Goal: Transaction & Acquisition: Purchase product/service

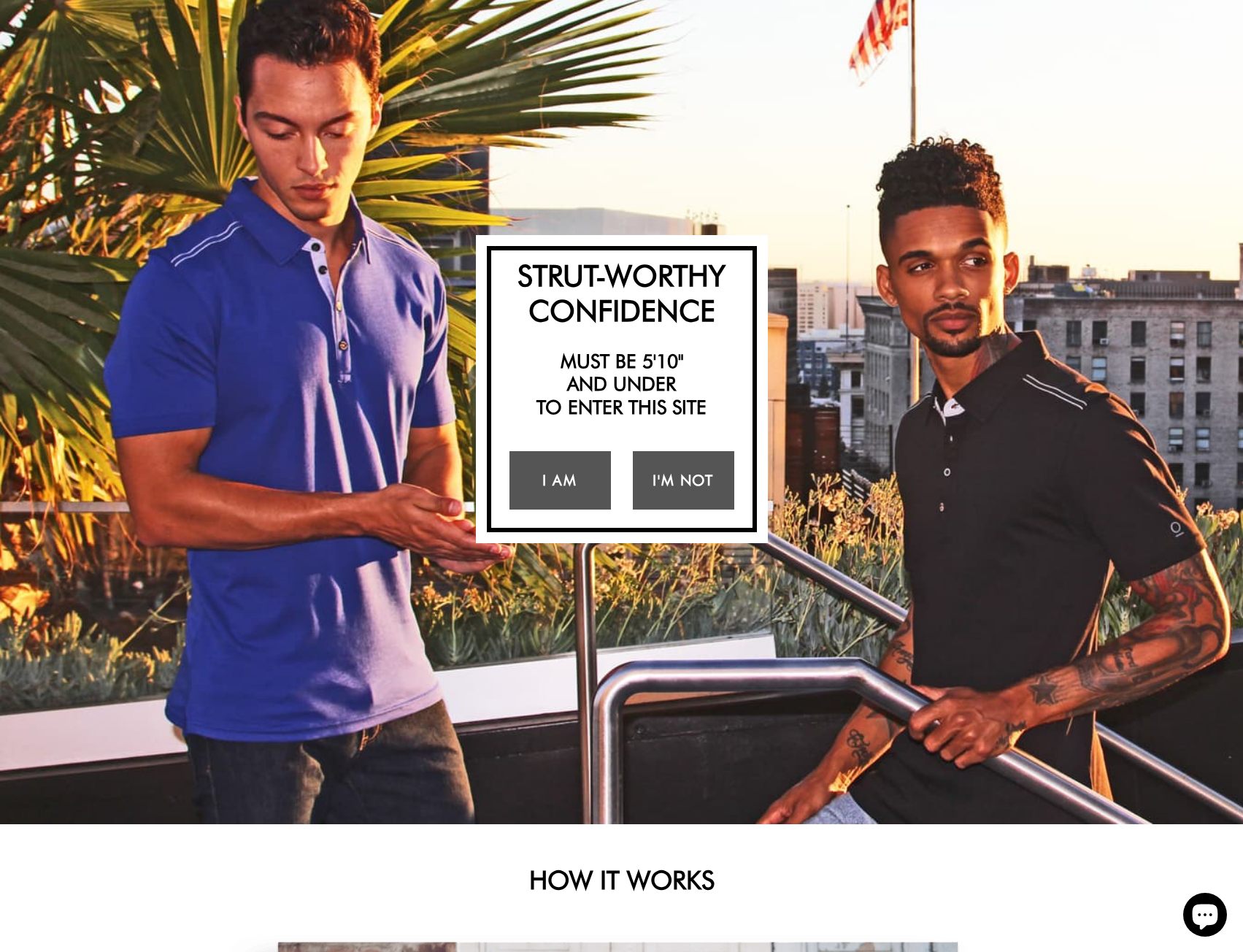
scroll to position [146, 0]
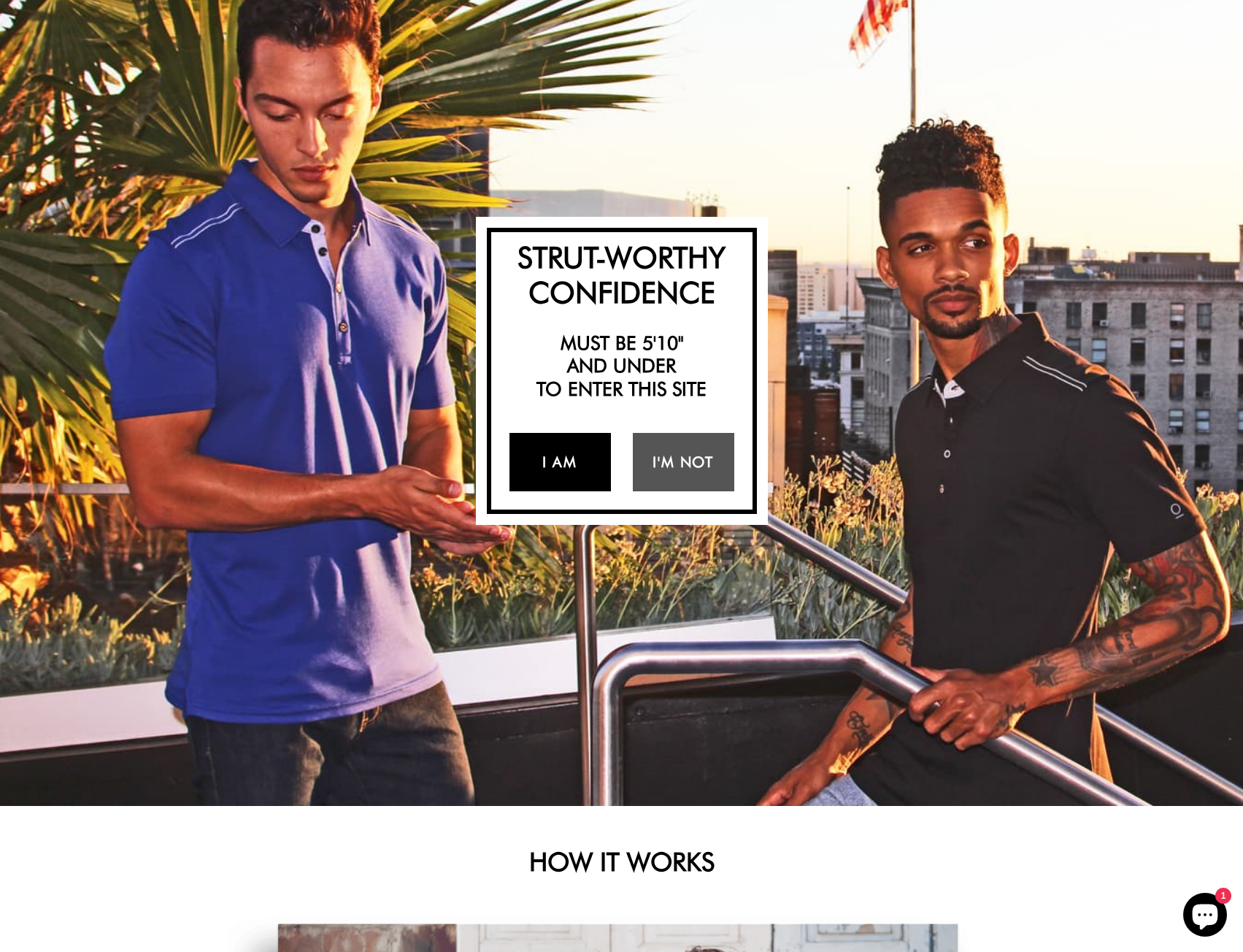
click at [561, 454] on link "I Am" at bounding box center [560, 461] width 101 height 58
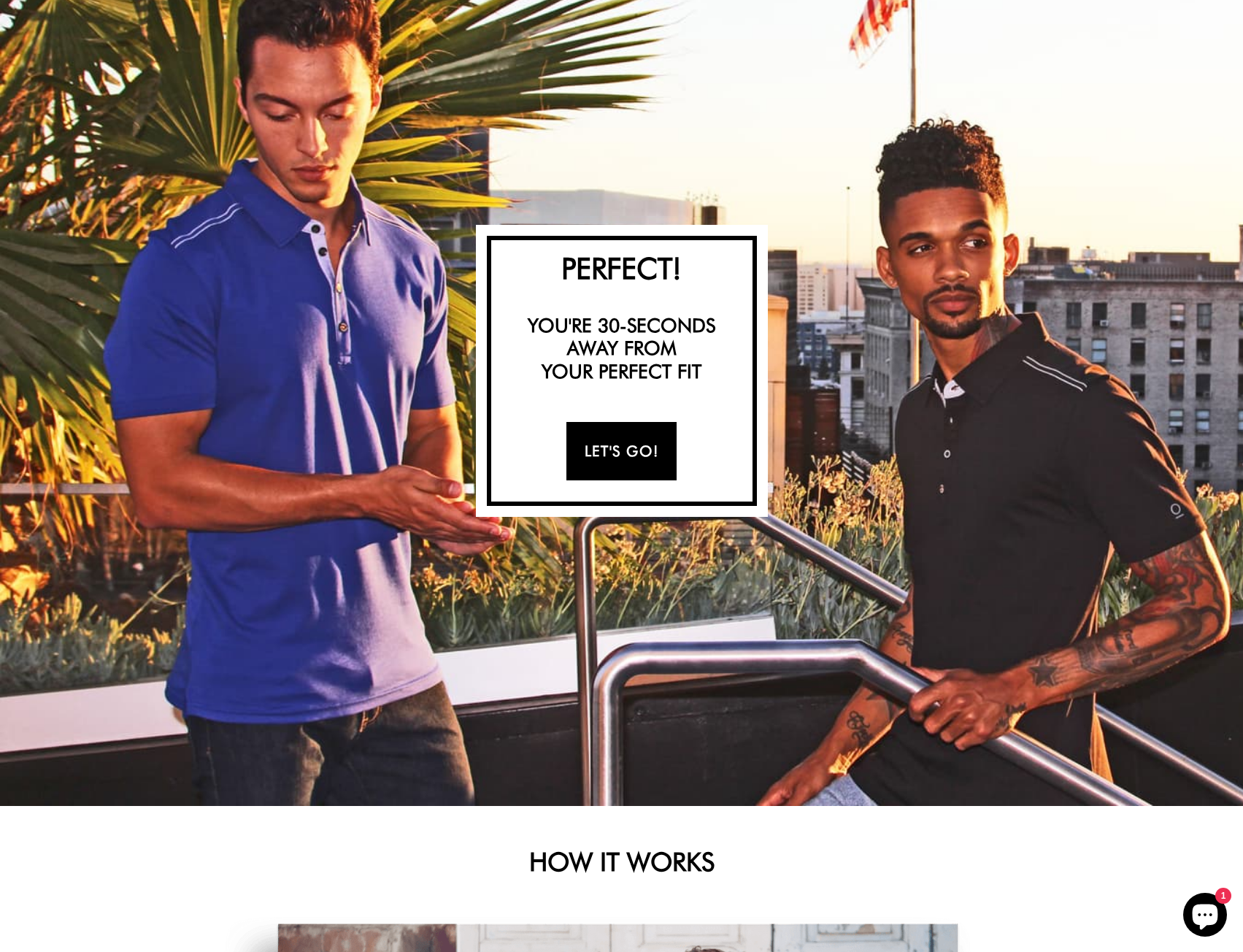
click at [596, 447] on link "Let's Go!" at bounding box center [621, 451] width 110 height 58
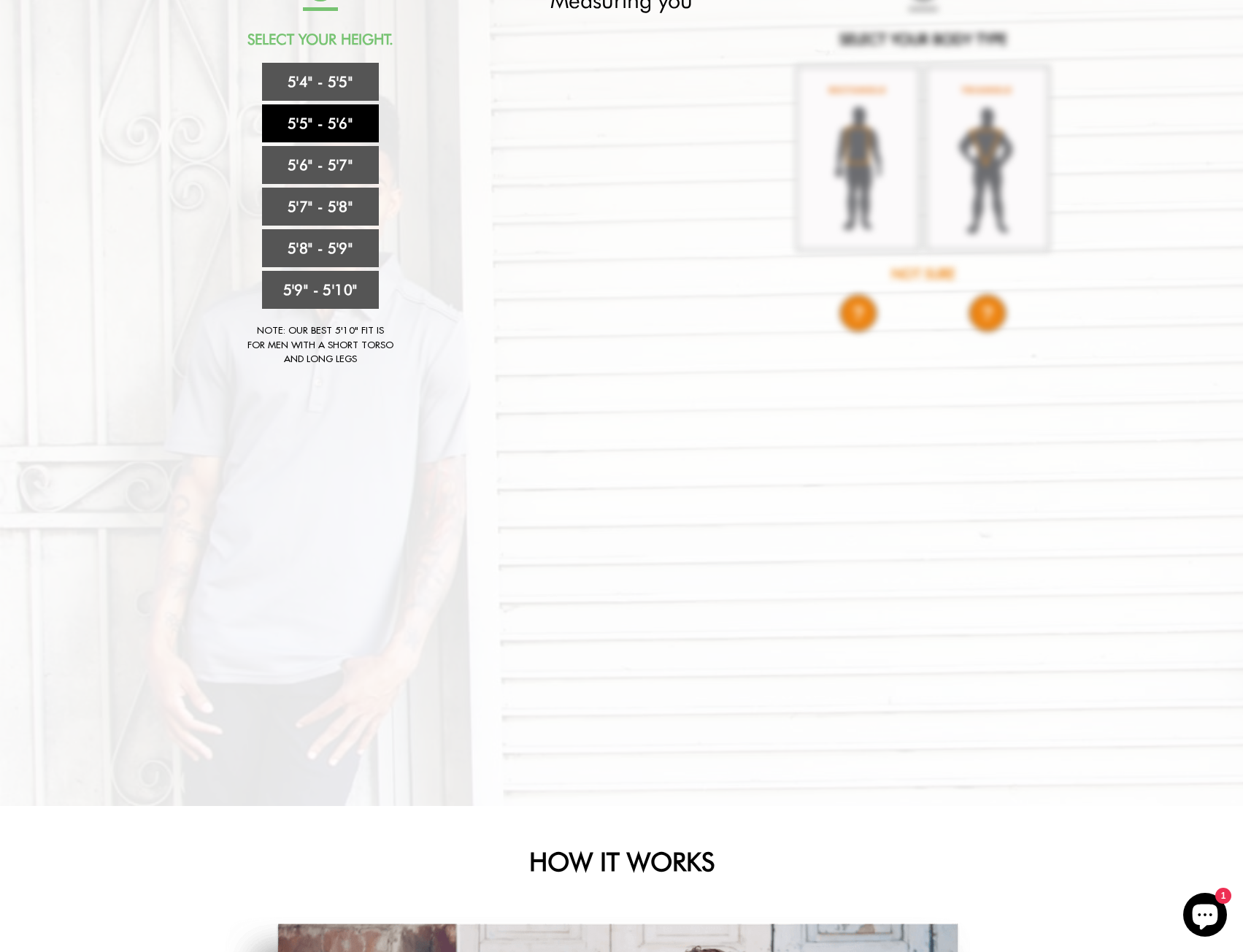
click at [325, 114] on link "5'5" - 5'6"" at bounding box center [320, 123] width 117 height 38
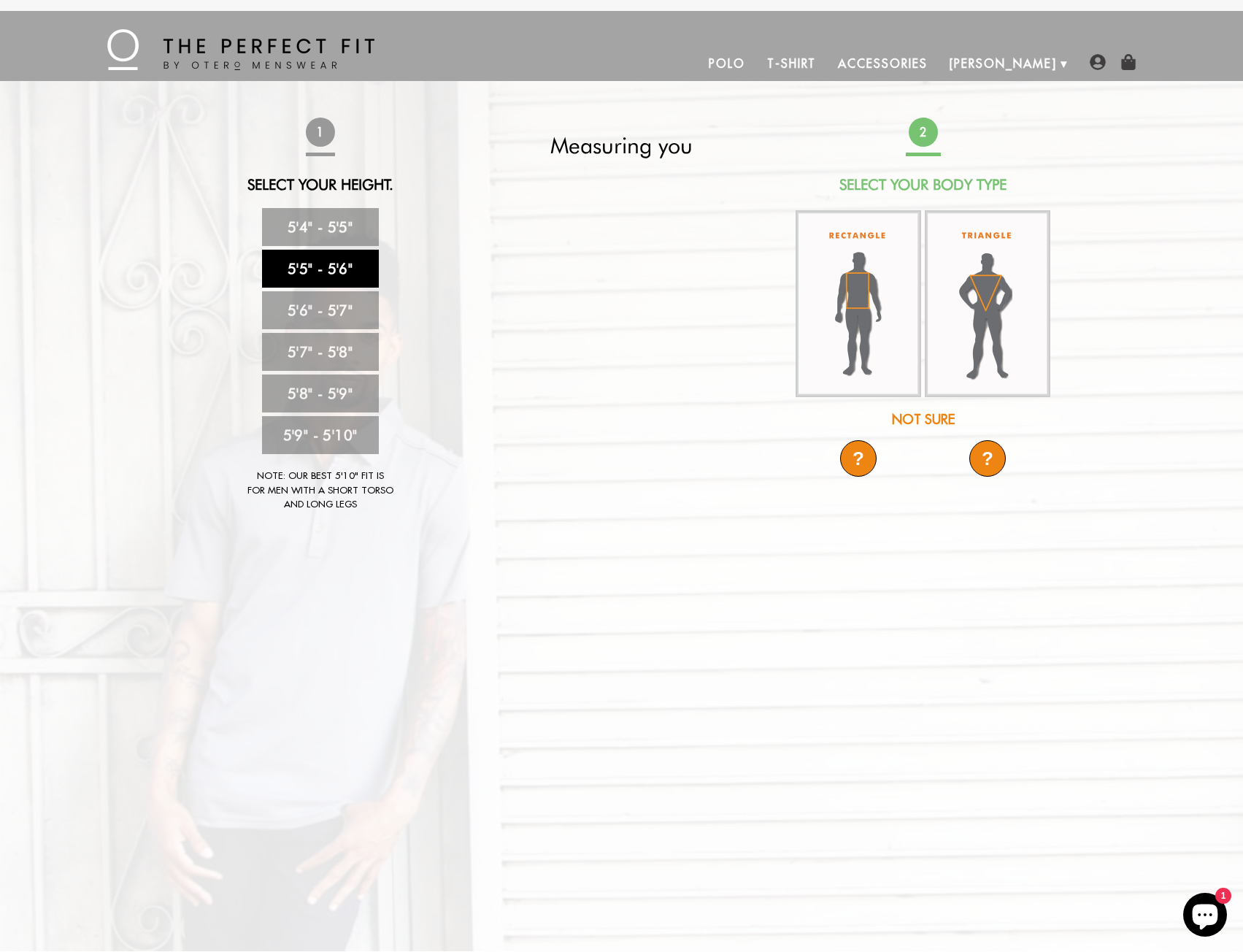
scroll to position [0, 0]
click at [884, 328] on img at bounding box center [858, 303] width 126 height 185
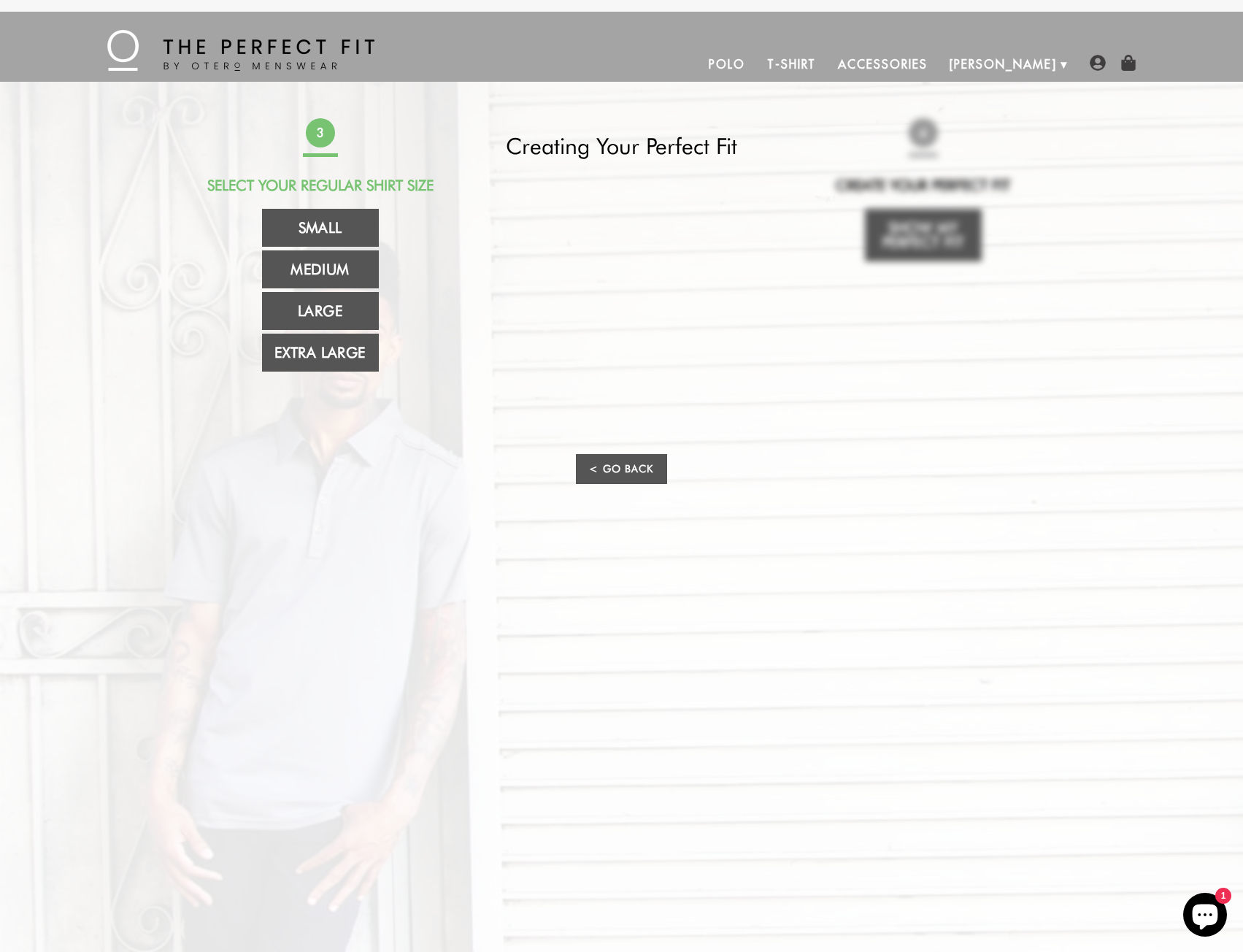
click at [684, 324] on video at bounding box center [622, 303] width 522 height 261
click at [349, 277] on link "Medium" at bounding box center [320, 270] width 117 height 38
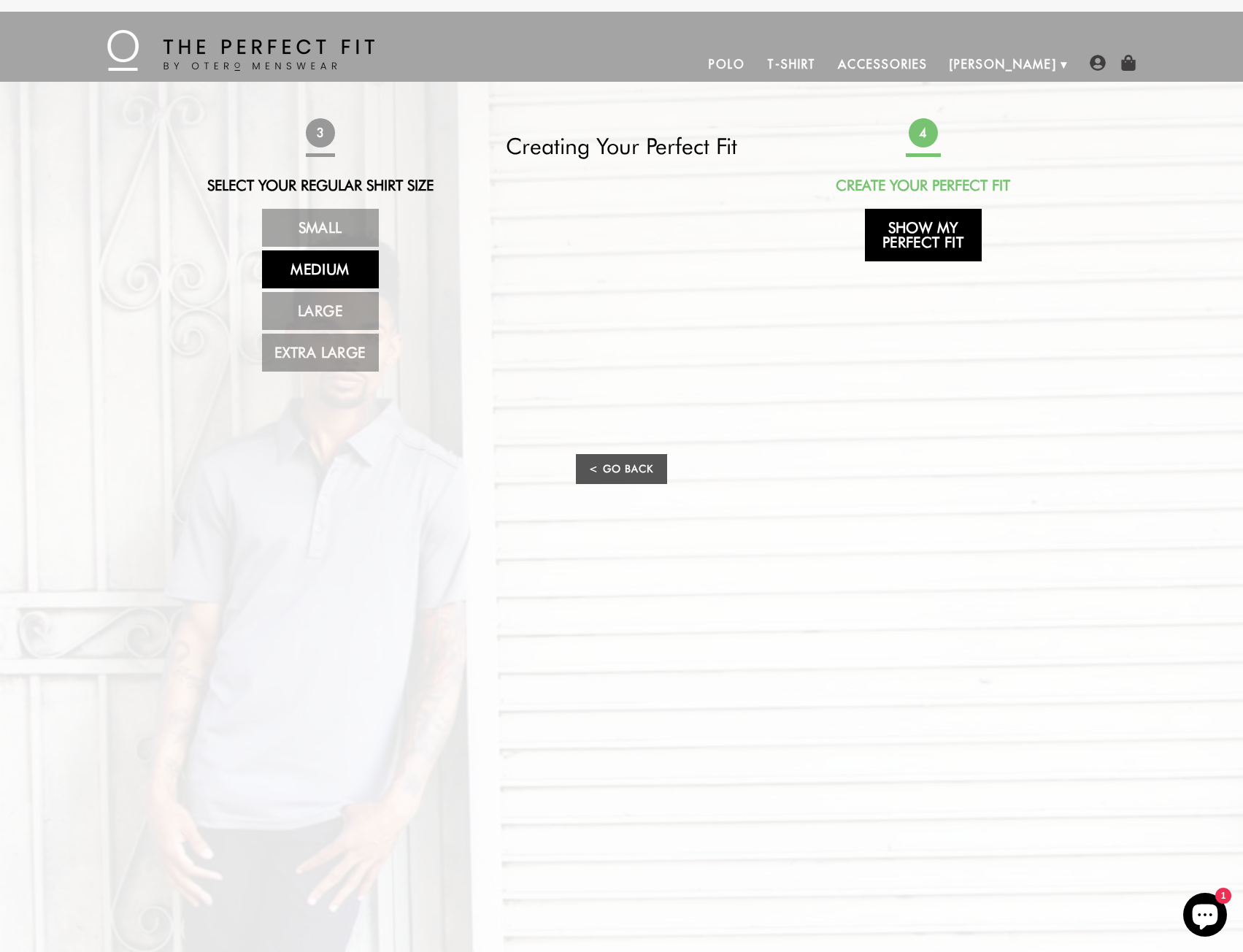
click at [914, 241] on link "Show My Perfect Fit" at bounding box center [923, 235] width 117 height 53
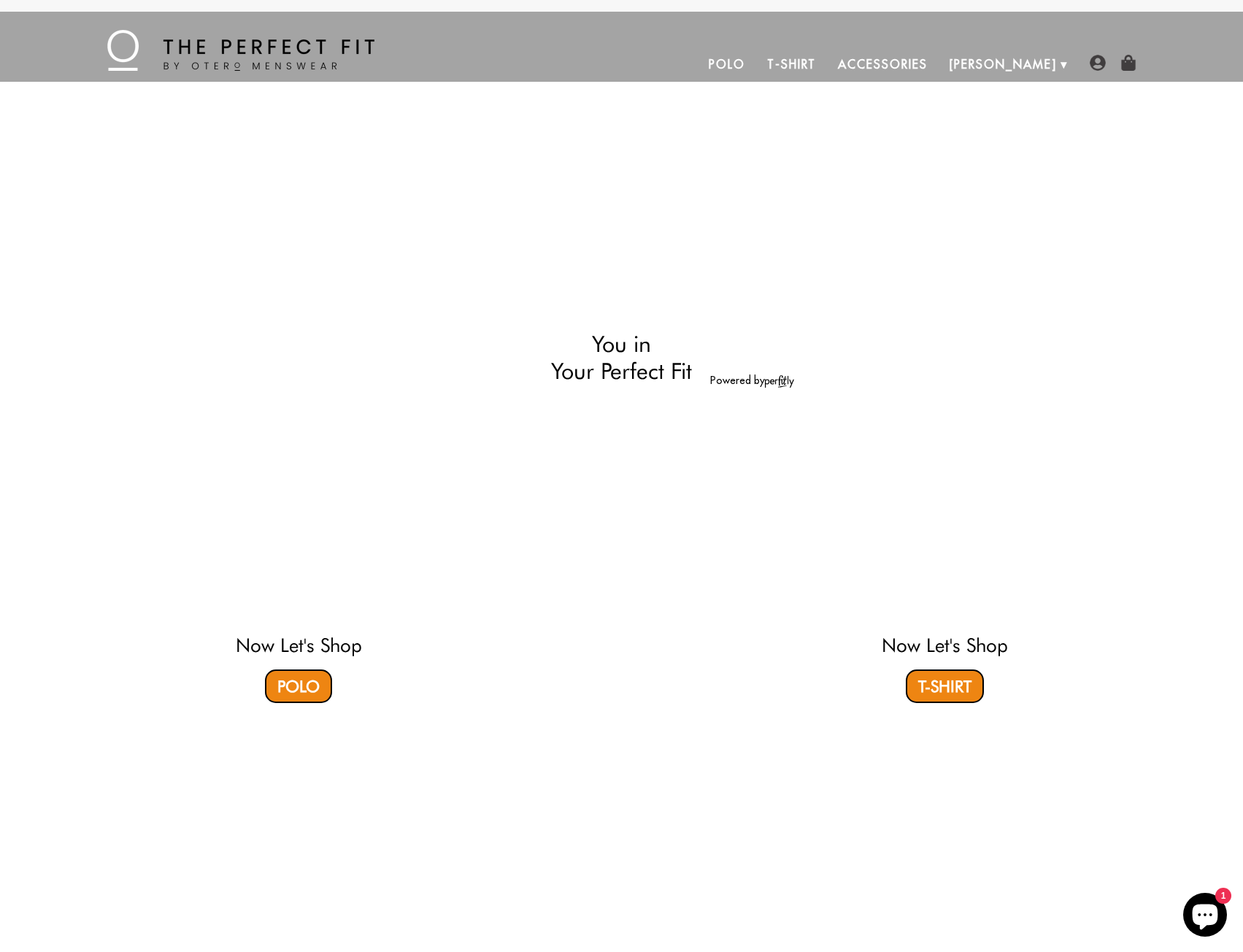
select select "55-56"
select select "M"
